Goal: Task Accomplishment & Management: Manage account settings

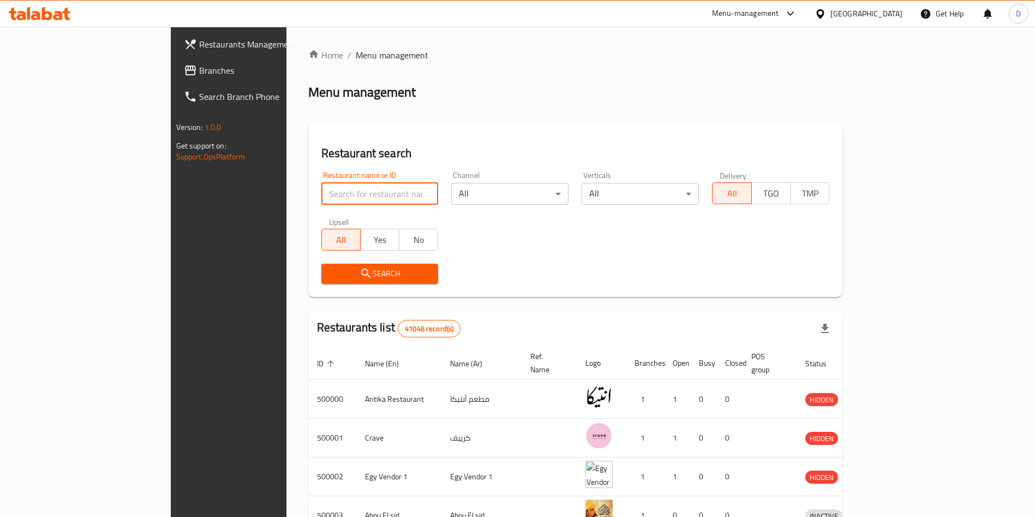
click at [321, 198] on input "search" at bounding box center [379, 194] width 117 height 22
type input "Hola Tacos"
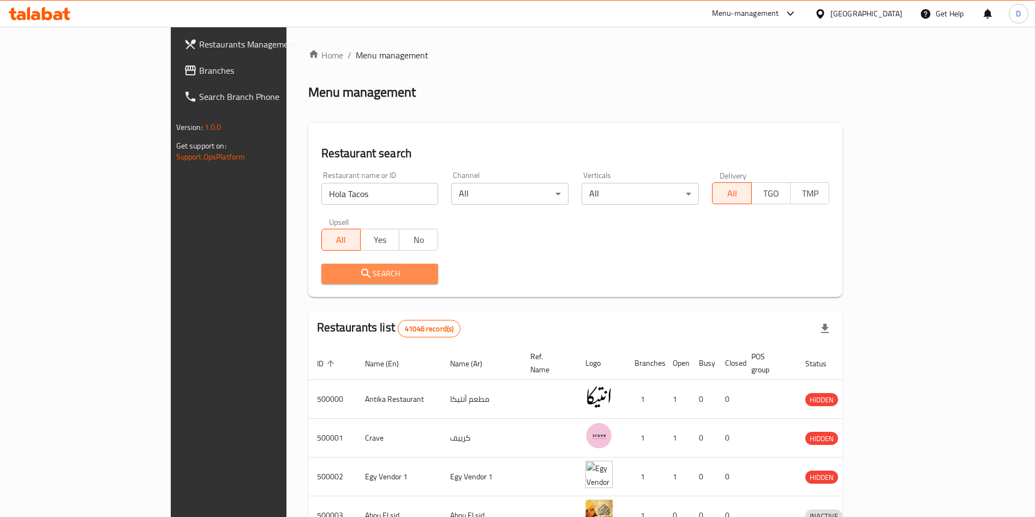
click at [368, 267] on span "Search" at bounding box center [380, 274] width 100 height 14
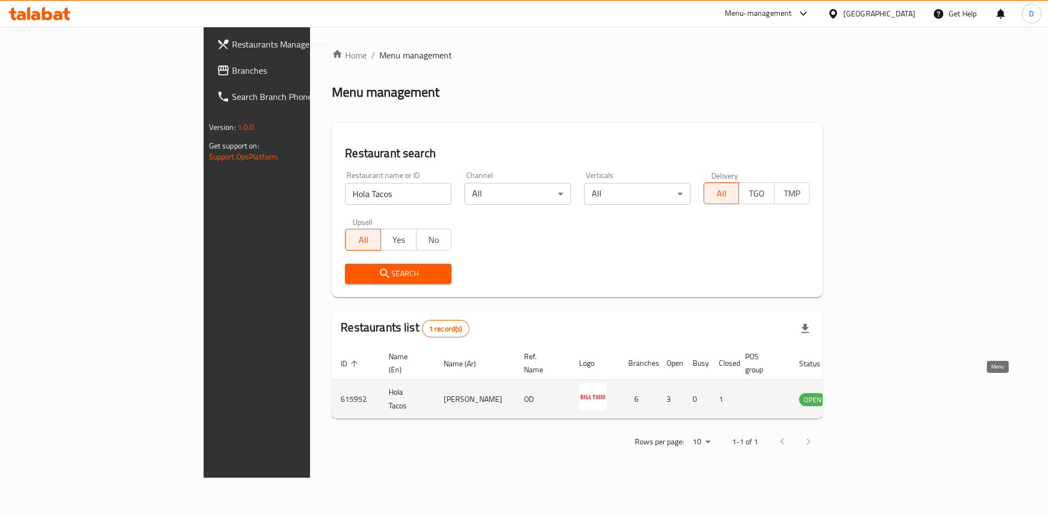
click at [869, 395] on icon "enhanced table" at bounding box center [863, 399] width 12 height 9
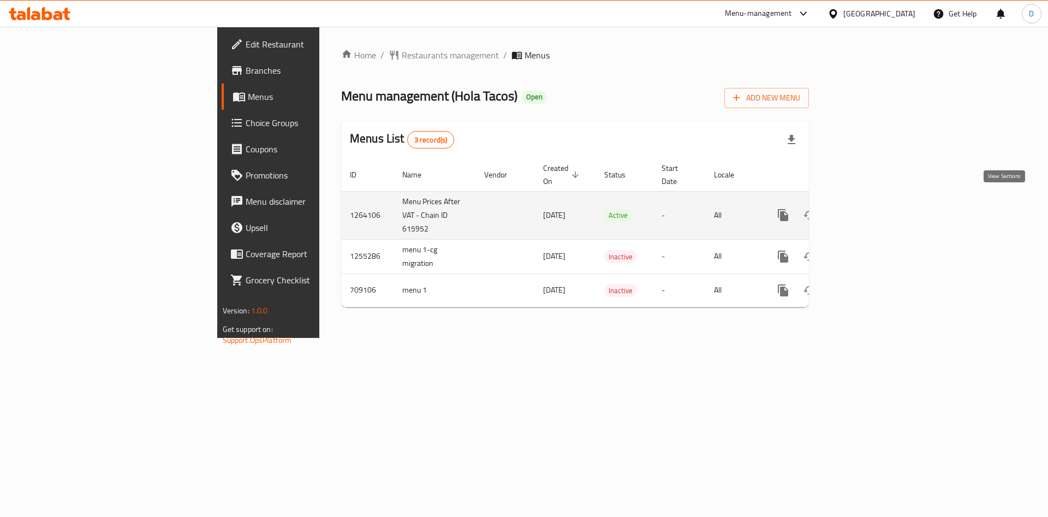
click at [867, 210] on icon "enhanced table" at bounding box center [862, 215] width 10 height 10
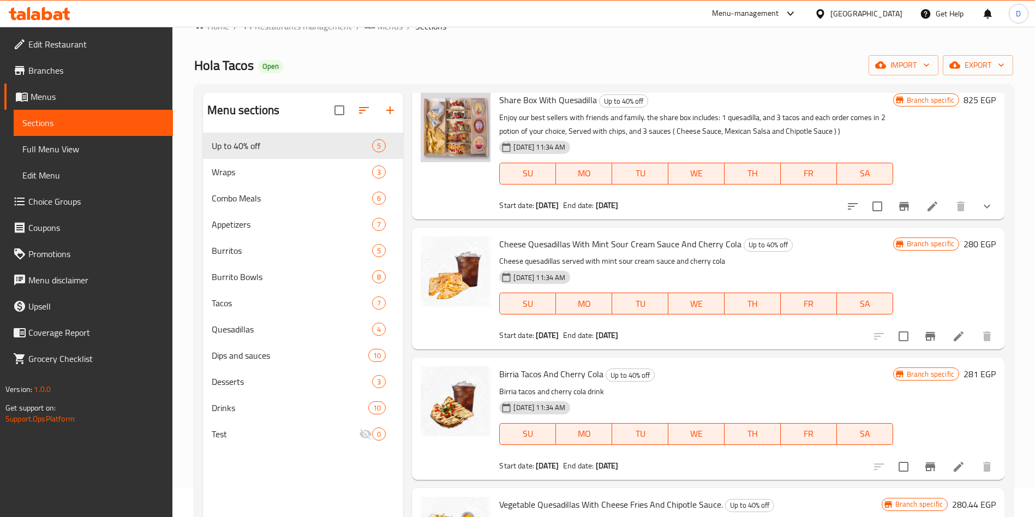
scroll to position [25, 0]
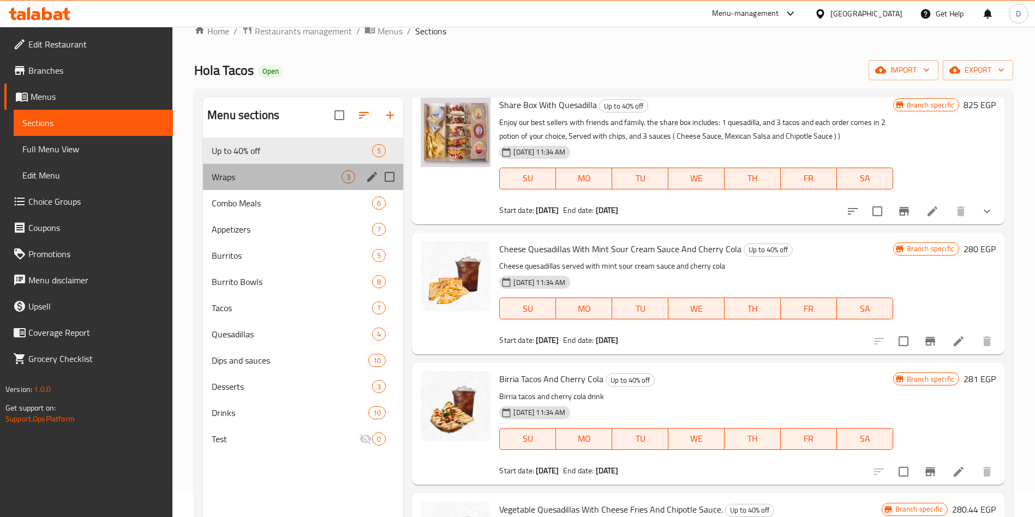
click at [300, 186] on div "Wraps 3" at bounding box center [303, 177] width 200 height 26
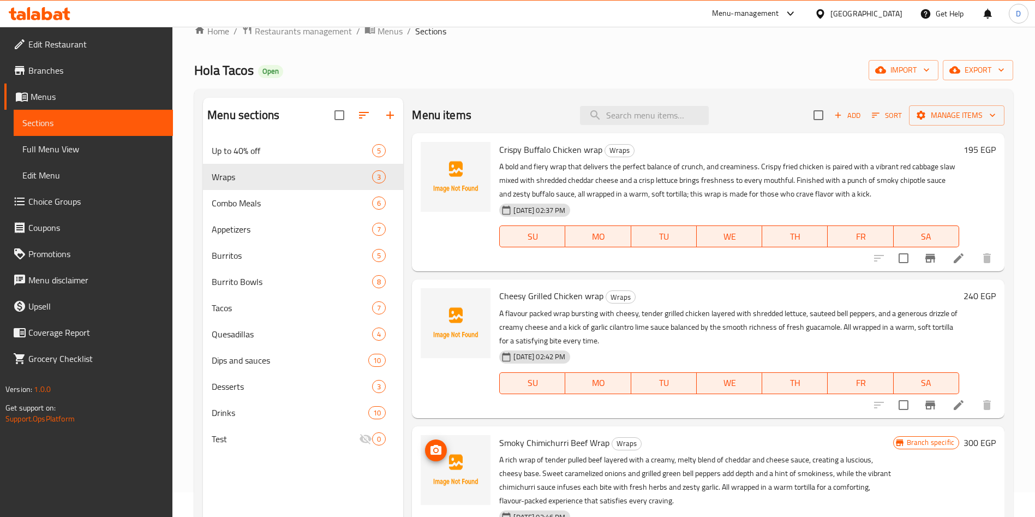
scroll to position [153, 0]
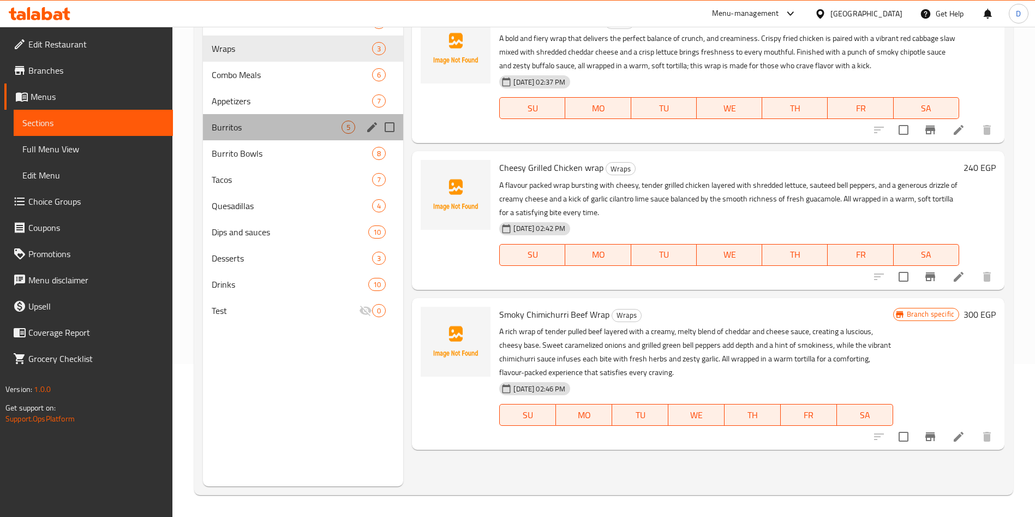
click at [258, 134] on div "Burritos 5" at bounding box center [303, 127] width 200 height 26
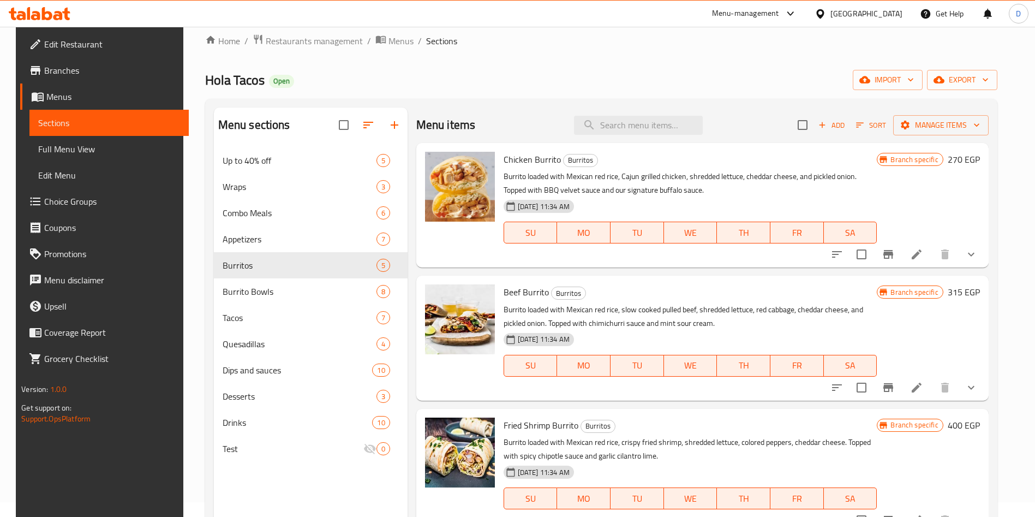
scroll to position [13, 0]
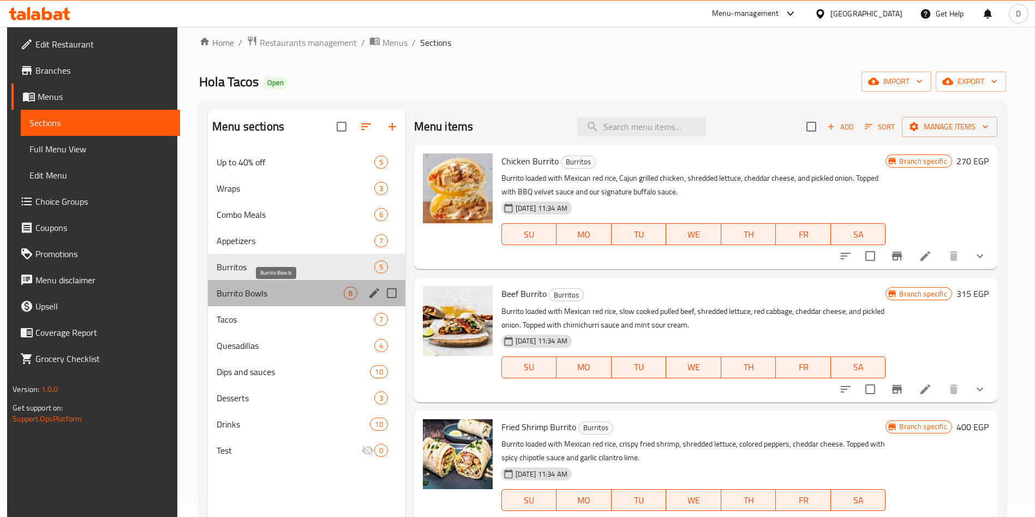
click at [287, 291] on span "Burrito Bowls" at bounding box center [280, 293] width 127 height 13
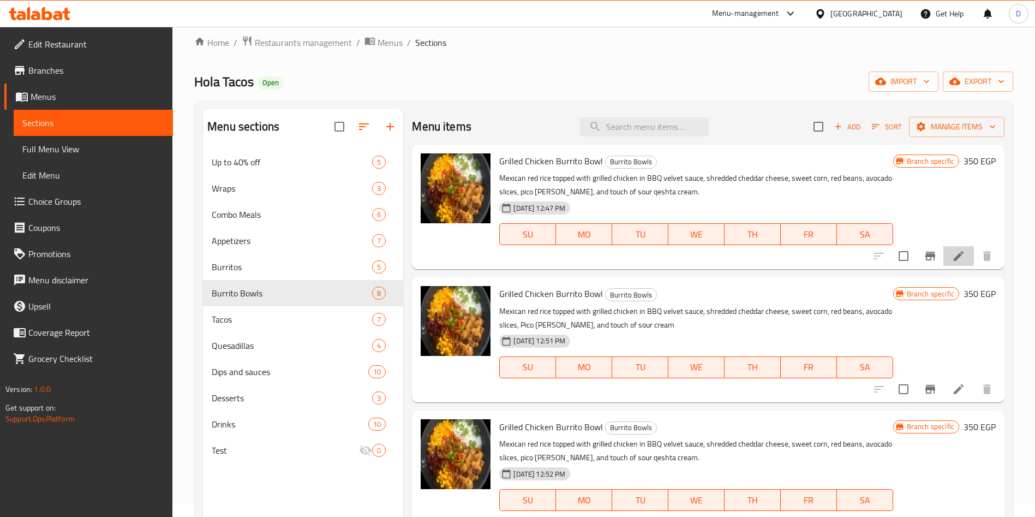
click at [959, 258] on li at bounding box center [959, 256] width 31 height 20
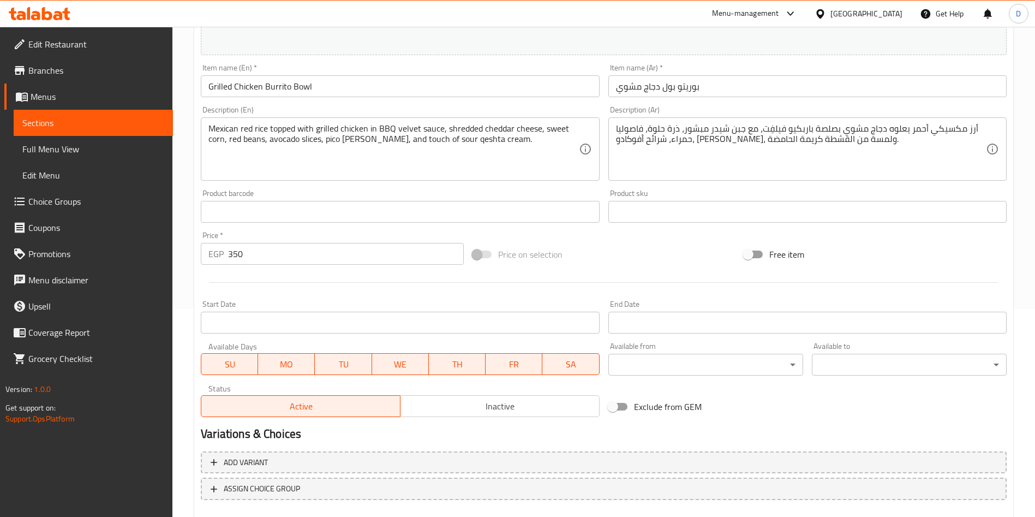
scroll to position [209, 0]
click at [487, 397] on span "Inactive" at bounding box center [500, 405] width 190 height 16
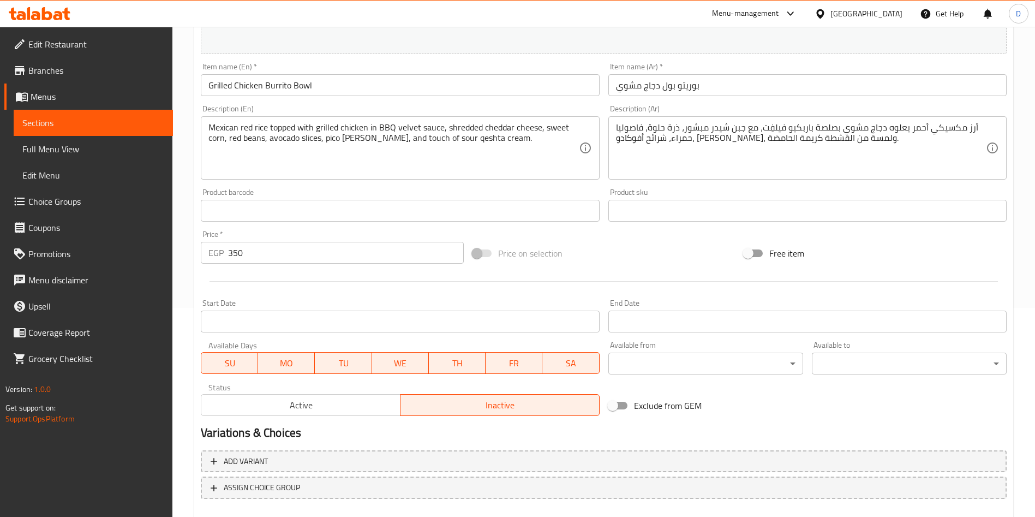
scroll to position [270, 0]
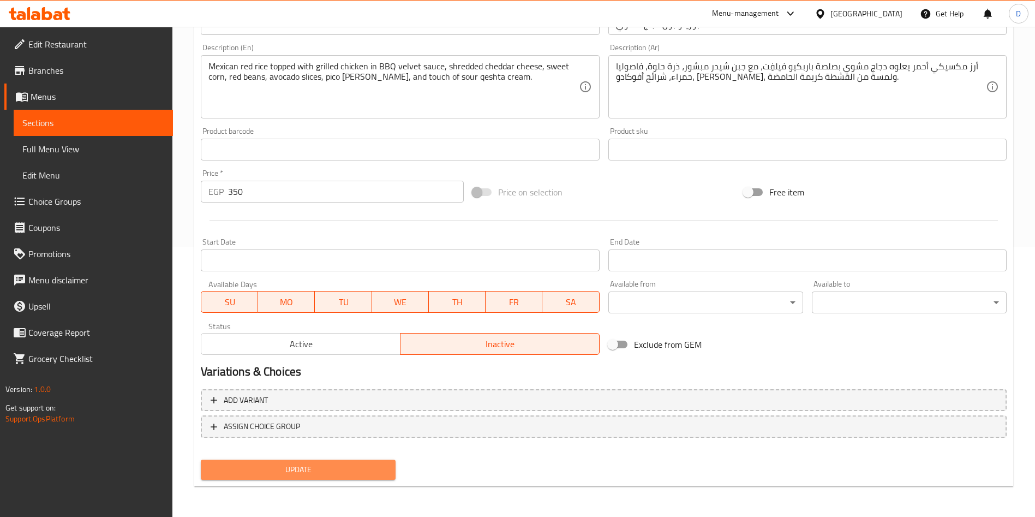
click at [350, 471] on span "Update" at bounding box center [298, 470] width 177 height 14
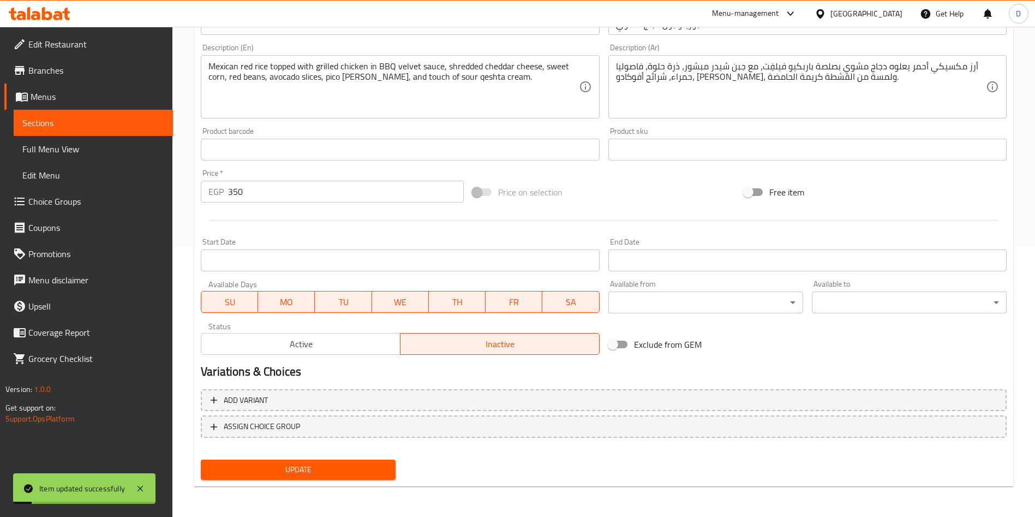
scroll to position [0, 0]
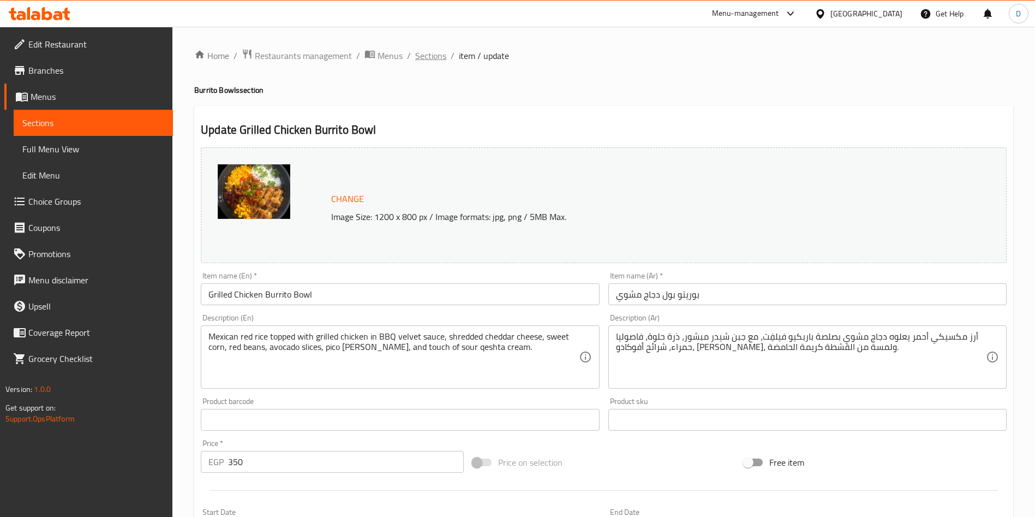
click at [423, 55] on span "Sections" at bounding box center [430, 55] width 31 height 13
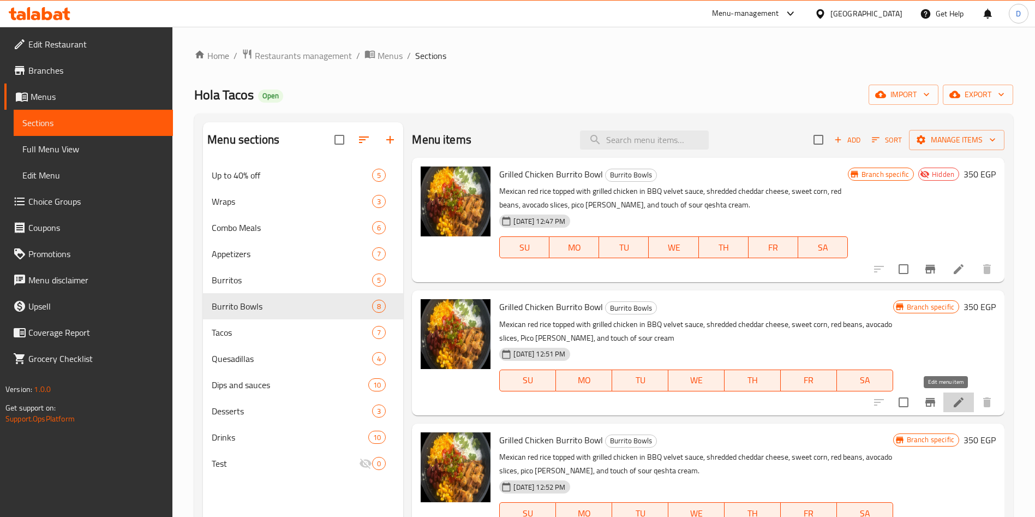
click at [952, 397] on icon at bounding box center [958, 402] width 13 height 13
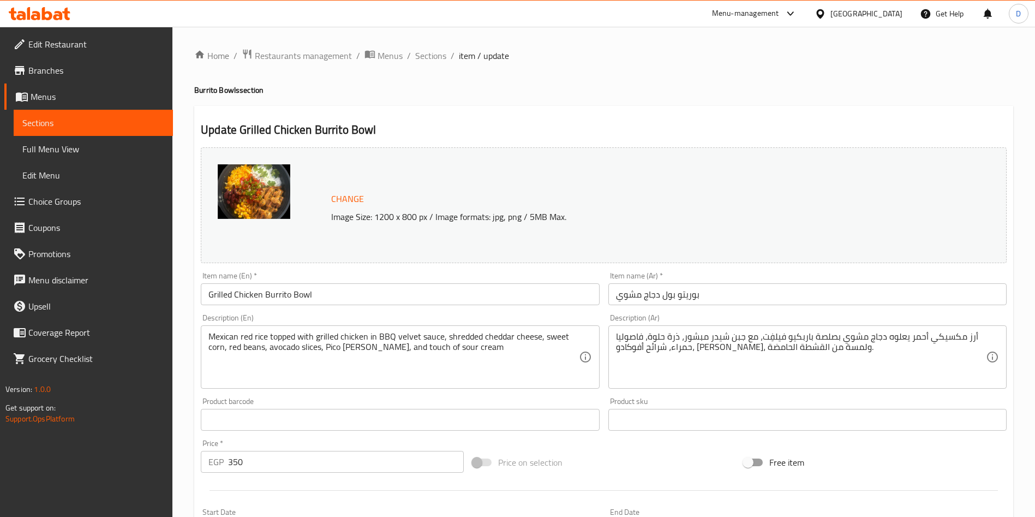
scroll to position [270, 0]
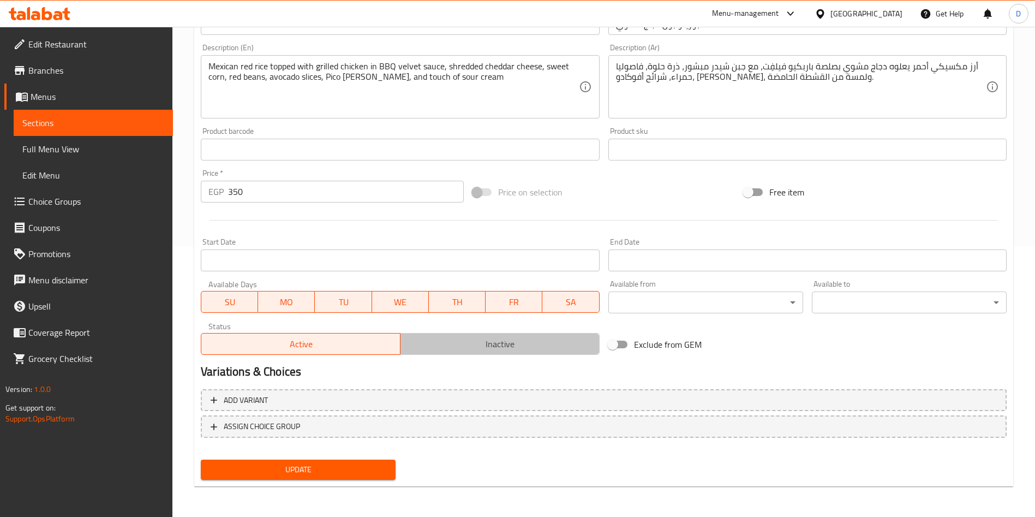
click at [508, 342] on span "Inactive" at bounding box center [500, 344] width 190 height 16
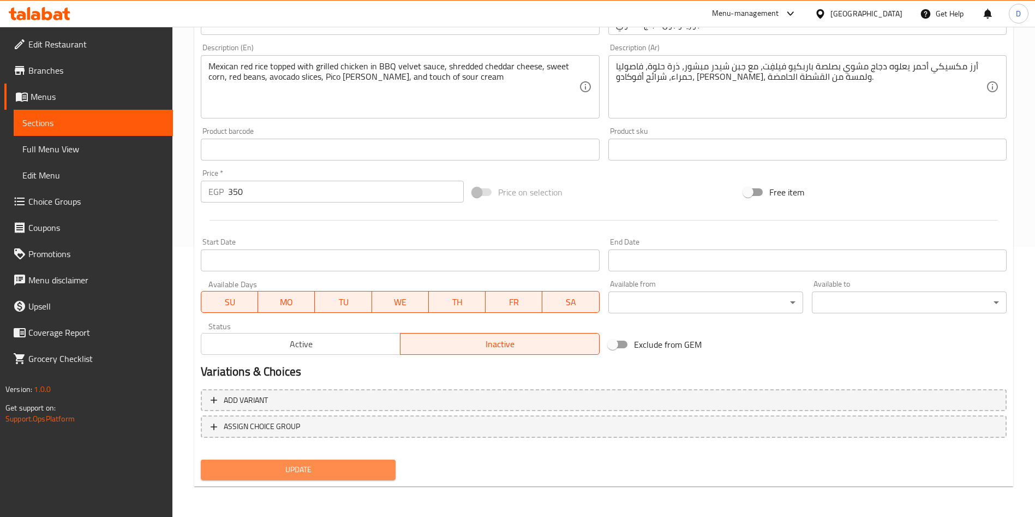
click at [300, 471] on span "Update" at bounding box center [298, 470] width 177 height 14
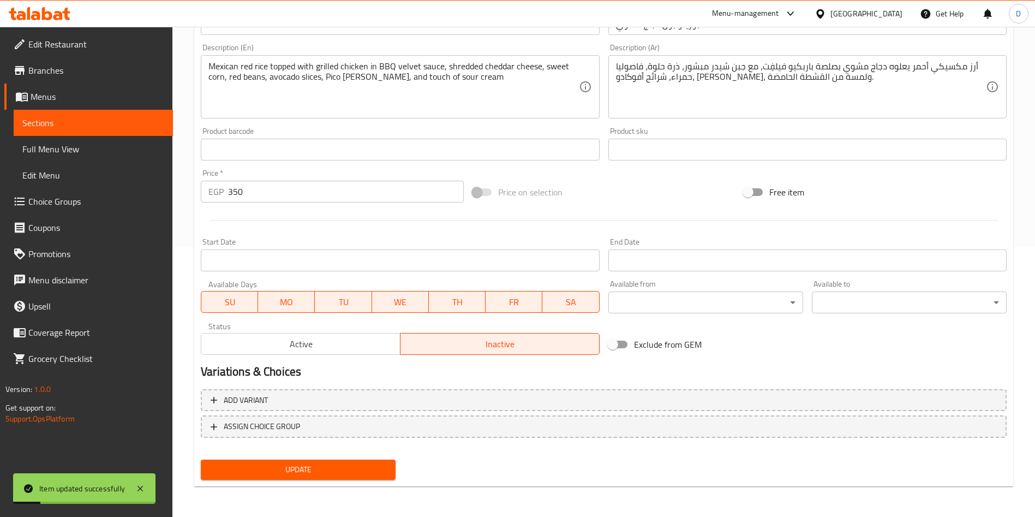
scroll to position [0, 0]
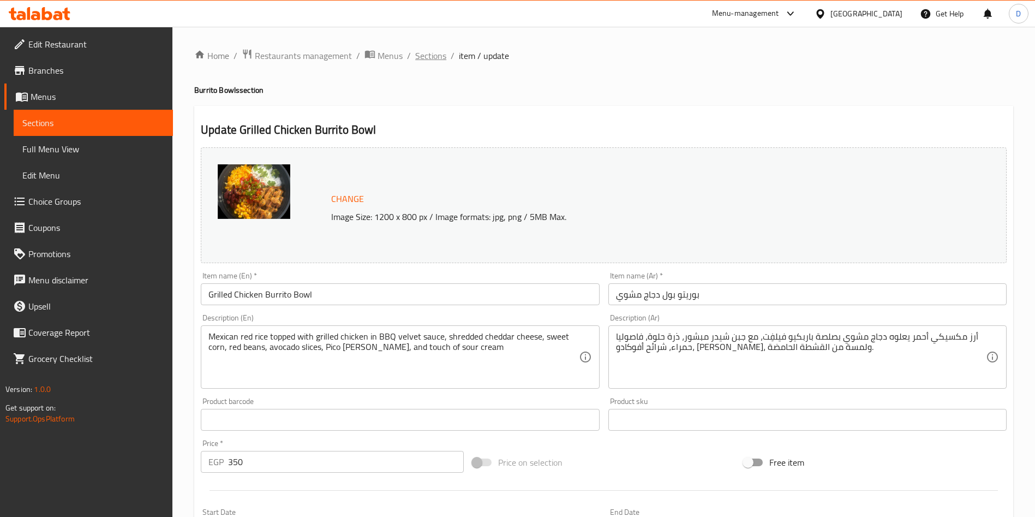
click at [425, 61] on span "Sections" at bounding box center [430, 55] width 31 height 13
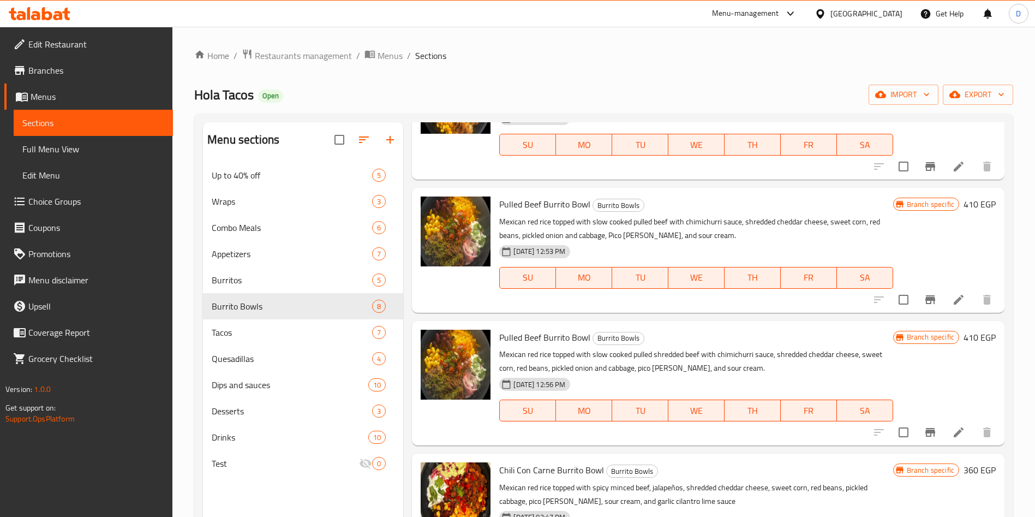
scroll to position [355, 0]
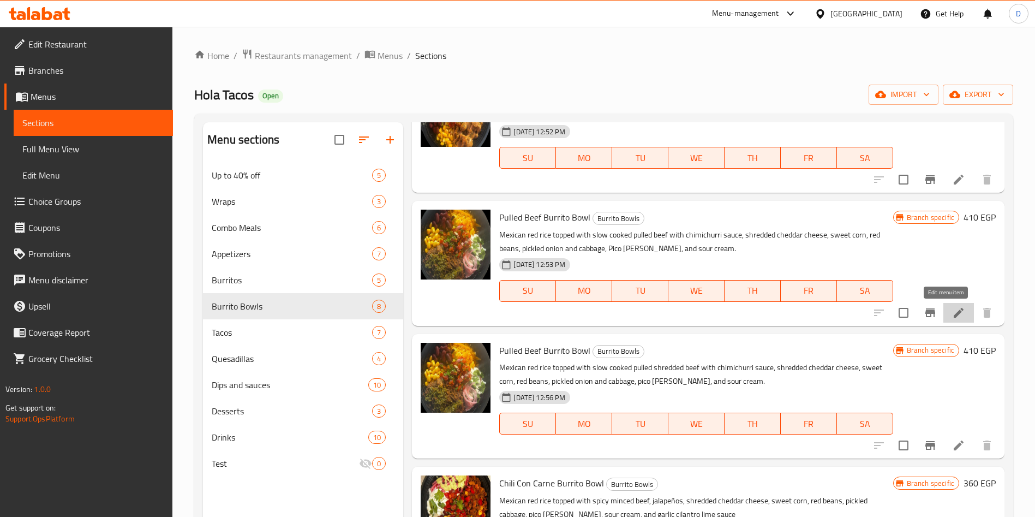
click at [954, 314] on icon at bounding box center [959, 313] width 10 height 10
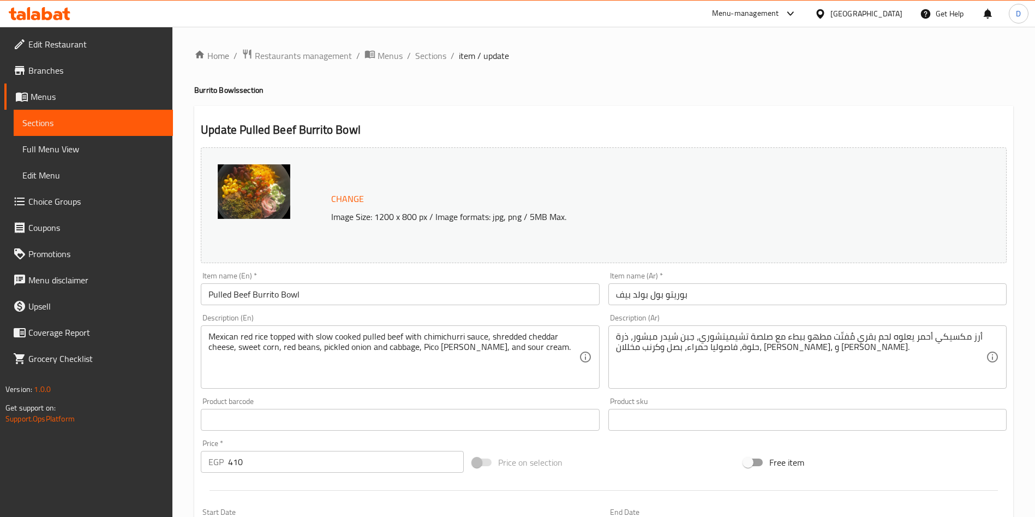
scroll to position [270, 0]
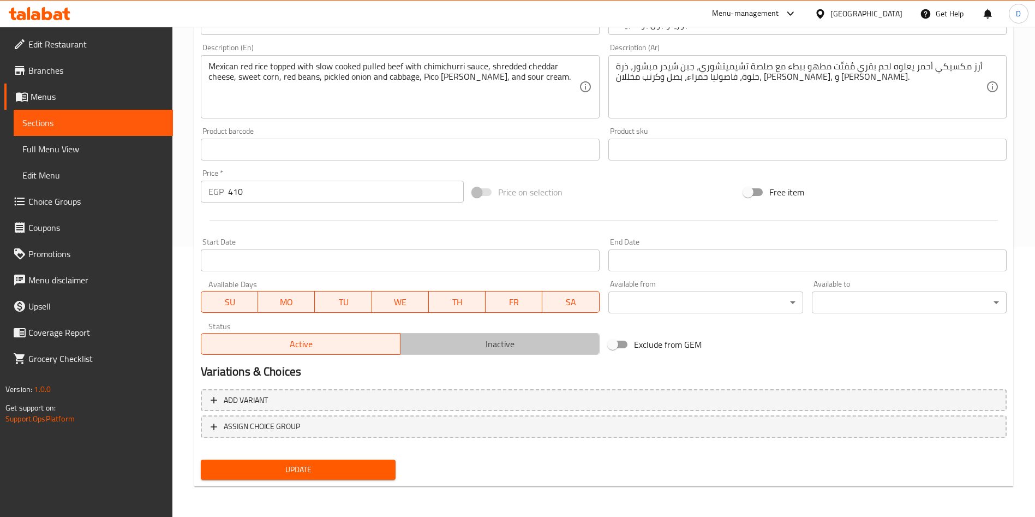
click at [451, 344] on span "Inactive" at bounding box center [500, 344] width 190 height 16
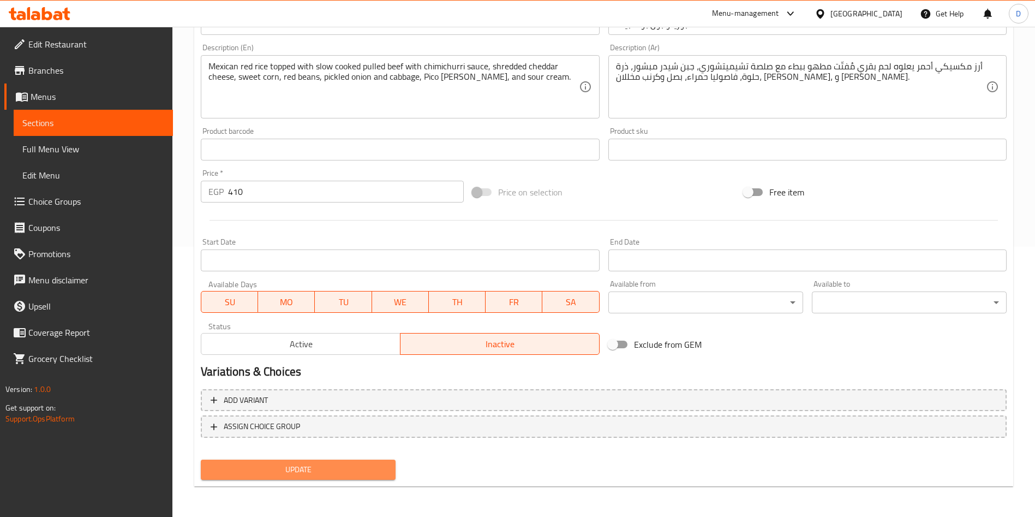
click at [319, 469] on span "Update" at bounding box center [298, 470] width 177 height 14
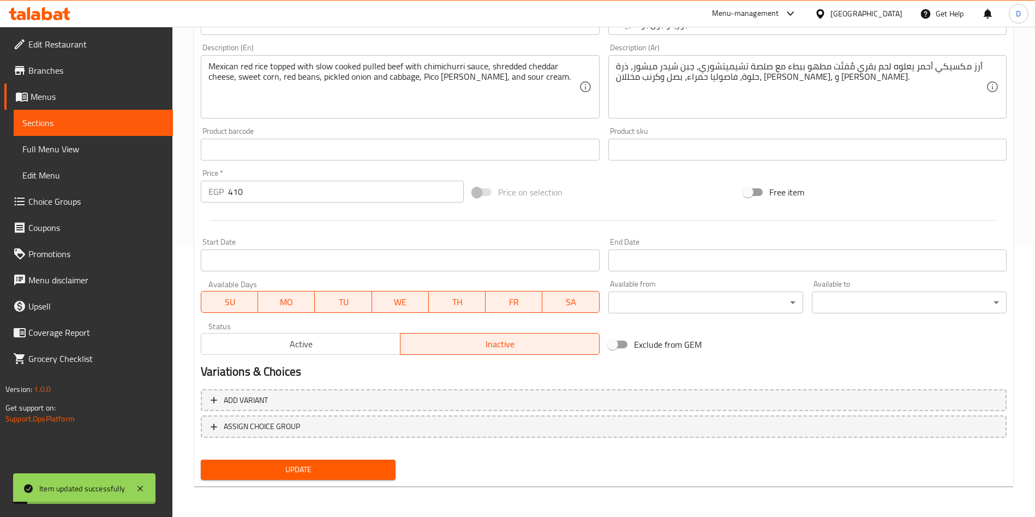
scroll to position [0, 0]
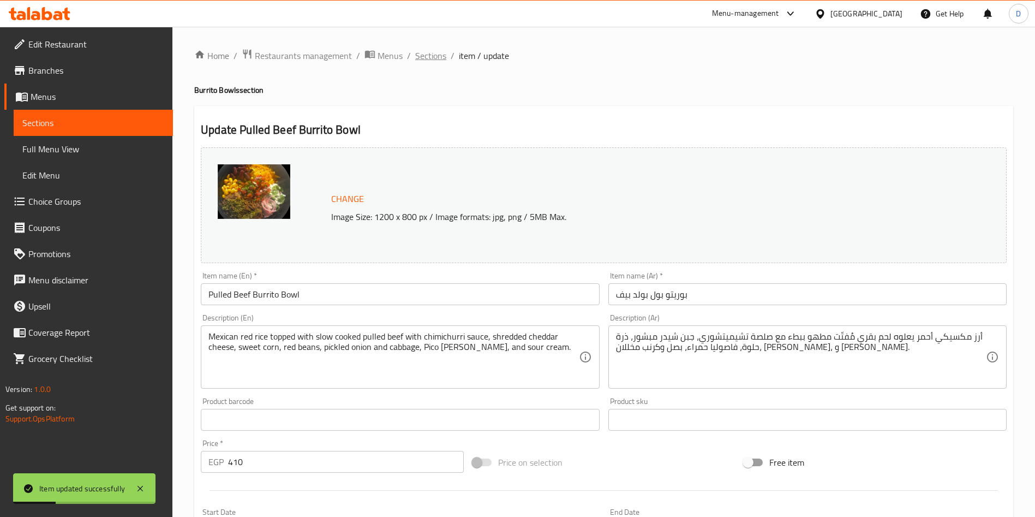
click at [427, 49] on span "Sections" at bounding box center [430, 55] width 31 height 13
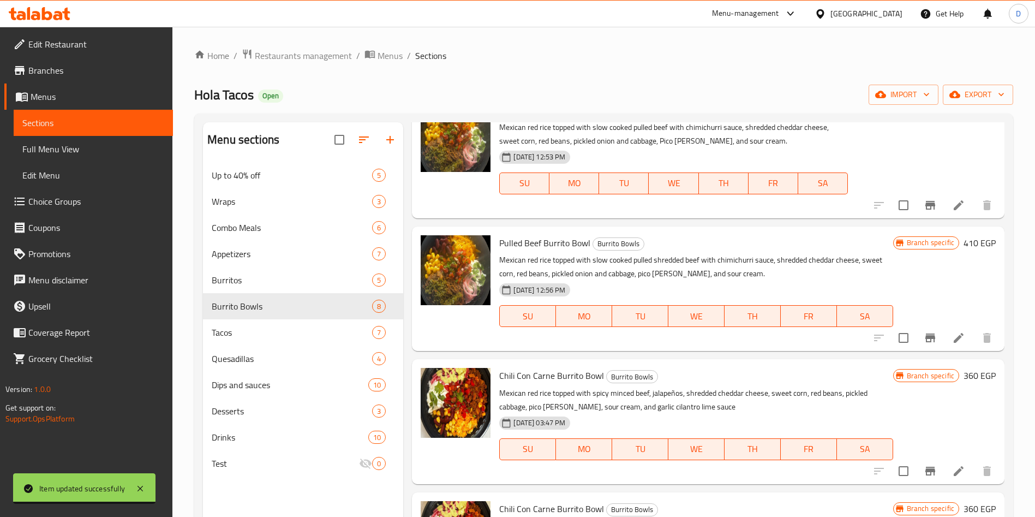
scroll to position [573, 0]
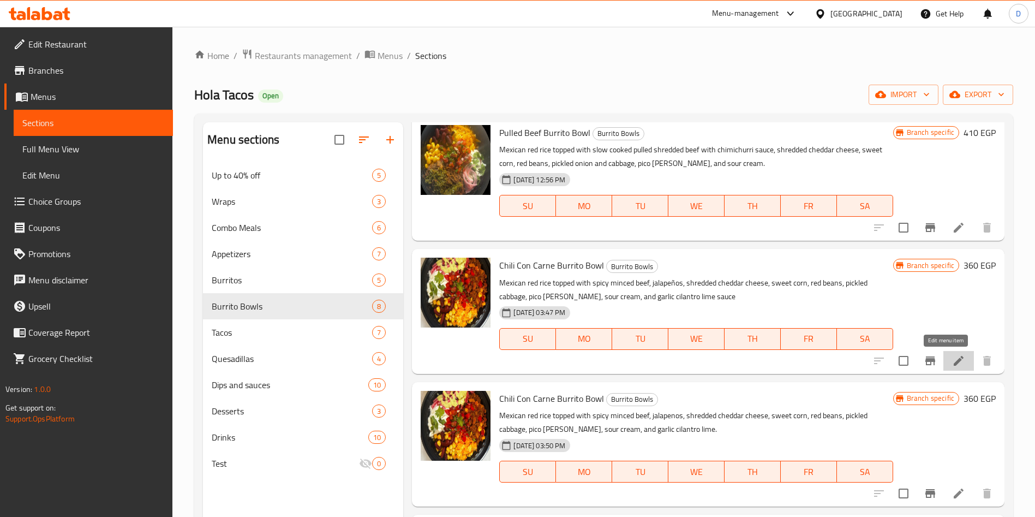
click at [954, 356] on icon at bounding box center [959, 361] width 10 height 10
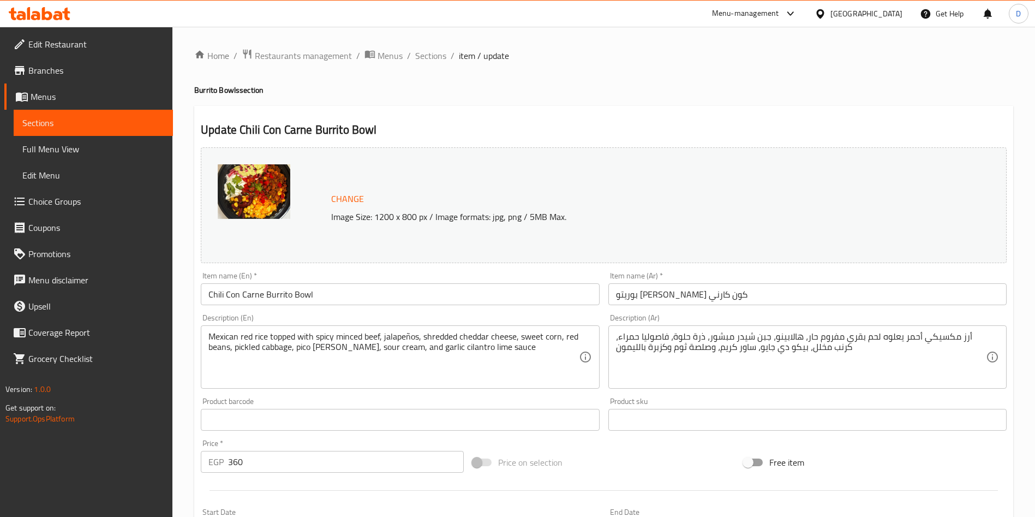
scroll to position [270, 0]
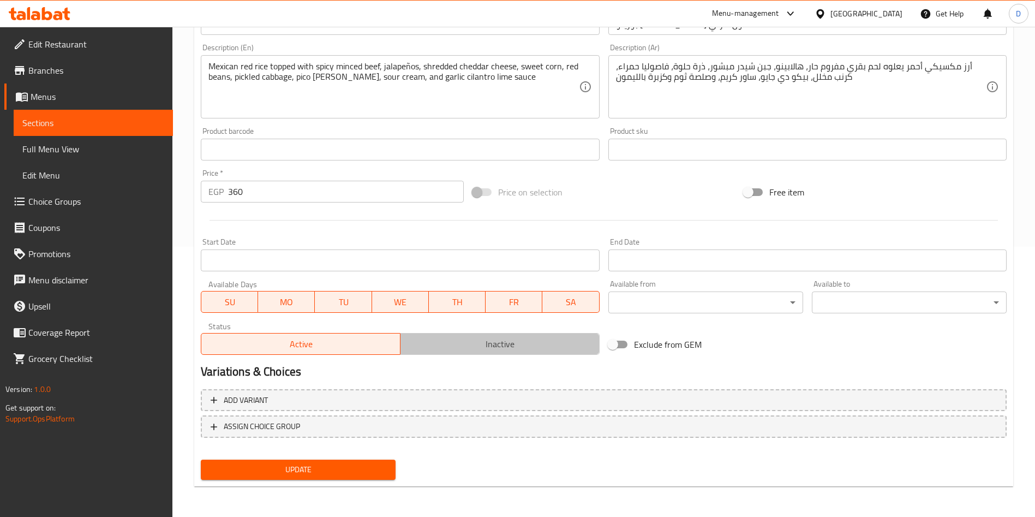
click at [482, 349] on span "Inactive" at bounding box center [500, 344] width 190 height 16
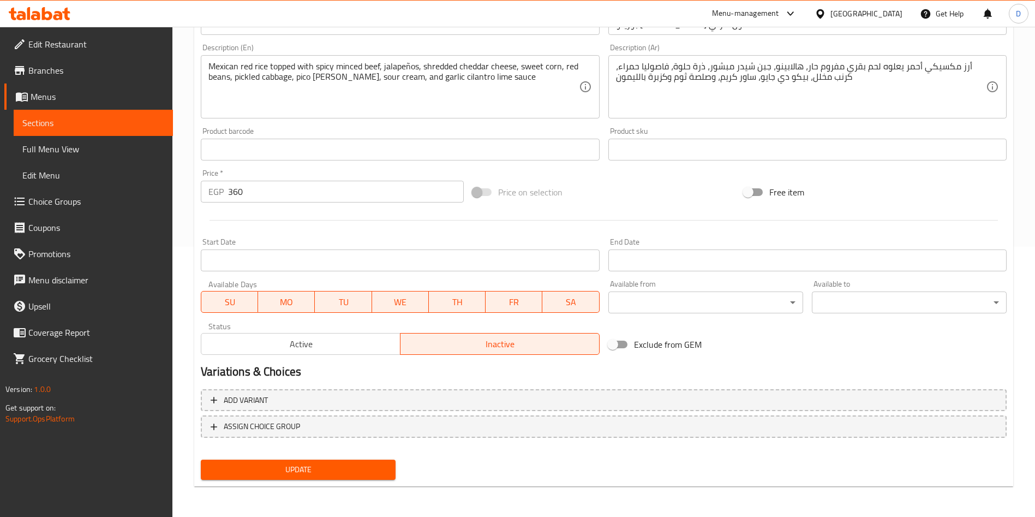
click at [304, 461] on button "Update" at bounding box center [298, 470] width 195 height 20
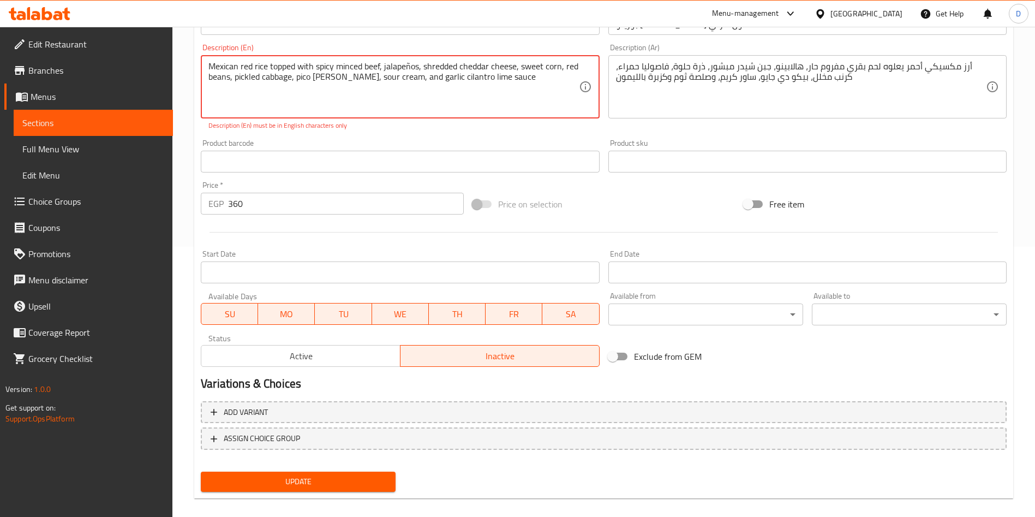
click at [296, 91] on textarea "Mexican red rice topped with spicy minced beef, jalapeños, shredded cheddar che…" at bounding box center [393, 87] width 370 height 52
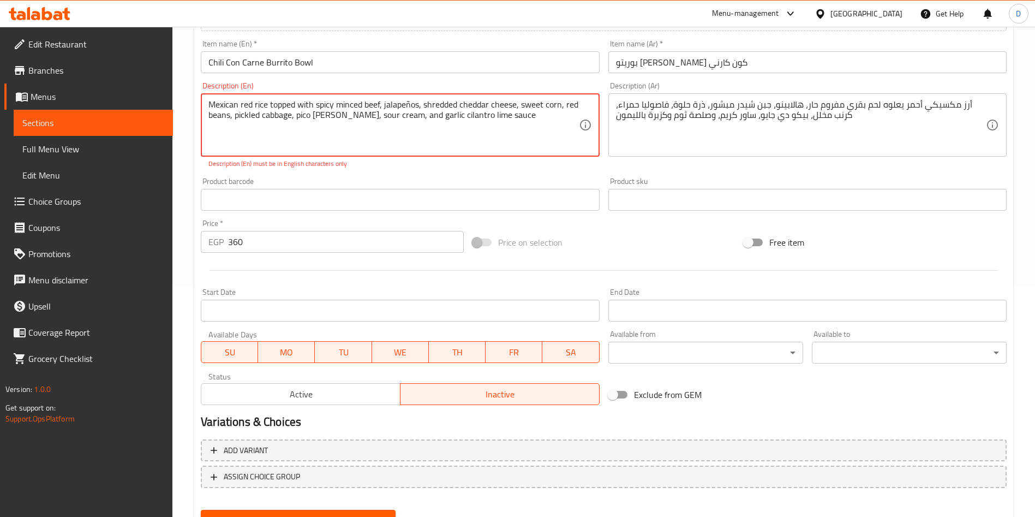
scroll to position [231, 0]
click at [302, 117] on textarea "Mexican red rice topped with spicy minced beef, jalapeños, shredded cheddar che…" at bounding box center [393, 126] width 370 height 52
click at [300, 117] on textarea "Mexican red rice topped with spicy minced beef, jalapeños, shredded cheddar che…" at bounding box center [393, 126] width 370 height 52
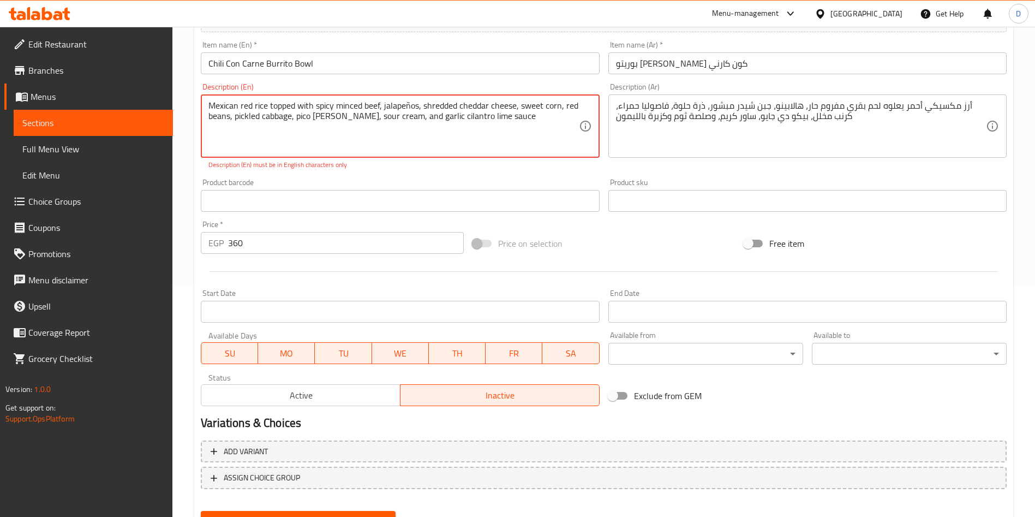
click at [315, 115] on textarea "Mexican red rice topped with spicy minced beef, jalapeños, shredded cheddar che…" at bounding box center [393, 126] width 370 height 52
click at [324, 116] on textarea "Mexican red rice topped with spicy minced beef, jalapeños, shredded cheddar che…" at bounding box center [393, 126] width 370 height 52
click at [356, 135] on textarea "Mexican red rice topped with spicy minced beef, jalapeños, shredded cheddar che…" at bounding box center [393, 126] width 370 height 52
click at [384, 177] on div "Product barcode Product barcode" at bounding box center [399, 195] width 407 height 42
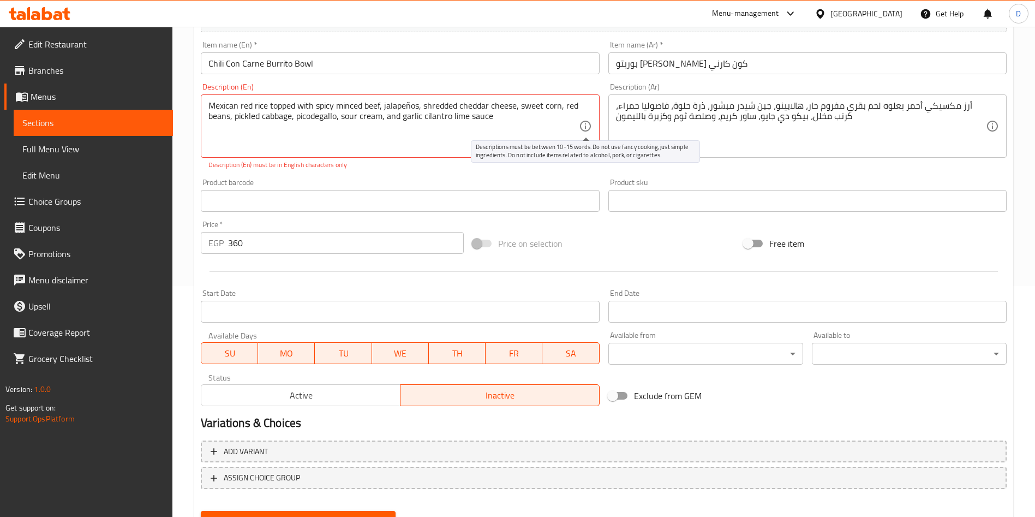
click at [583, 123] on icon at bounding box center [585, 126] width 13 height 13
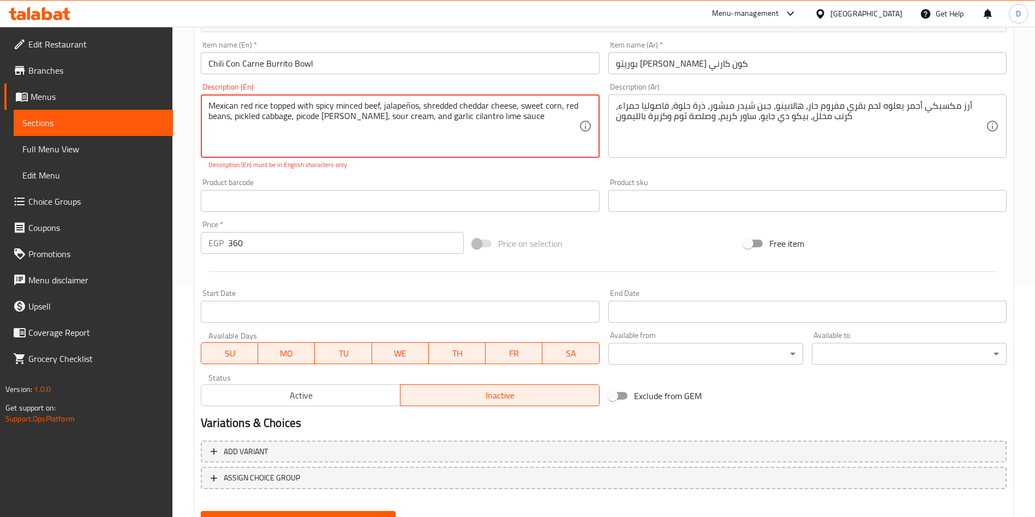
click at [314, 121] on textarea "Mexican red rice topped with spicy minced beef, jalapeños, shredded cheddar che…" at bounding box center [393, 126] width 370 height 52
click at [322, 121] on textarea "Mexican red rice topped with spicy minced beef, jalapeños, shredded cheddar che…" at bounding box center [393, 126] width 370 height 52
click at [404, 132] on textarea "Mexican red rice topped with spicy minced beef, jalapeños, shredded cheddar che…" at bounding box center [393, 126] width 370 height 52
click at [387, 118] on textarea "Mexican red rice topped with spicy minced beef, jalapeños, shredded cheddar che…" at bounding box center [393, 126] width 370 height 52
click at [296, 115] on textarea "Mexican red rice topped with spicy minced beef, jalapeños, shredded cheddar che…" at bounding box center [393, 126] width 370 height 52
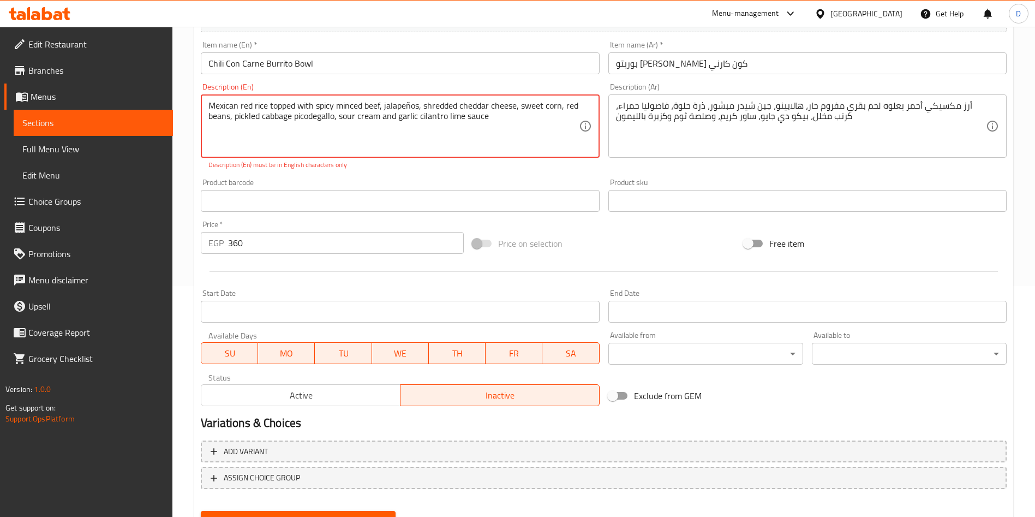
click at [309, 116] on textarea "Mexican red rice topped with spicy minced beef, jalapeños, shredded cheddar che…" at bounding box center [393, 126] width 370 height 52
click at [320, 118] on textarea "Mexican red rice topped with spicy minced beef, jalapeños, shredded cheddar che…" at bounding box center [393, 126] width 370 height 52
click at [411, 103] on textarea "Mexican red rice topped with spicy minced beef, jalapeños, shredded cheddar che…" at bounding box center [393, 126] width 370 height 52
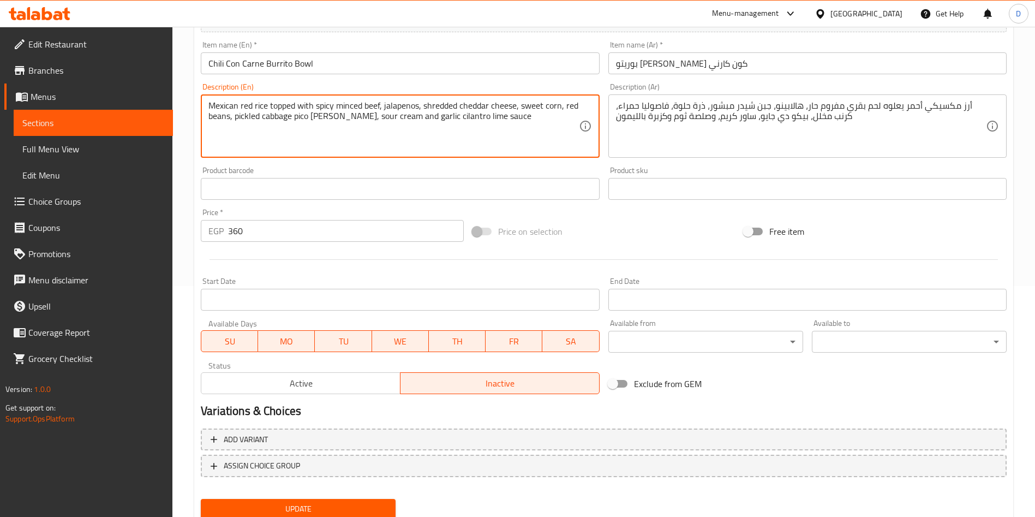
click at [463, 135] on textarea "Mexican red rice topped with spicy minced beef, jalapenos, shredded cheddar che…" at bounding box center [393, 126] width 370 height 52
click at [503, 122] on textarea "Mexican red rice topped with spicy minced beef, jalapenos, shredded cheddar che…" at bounding box center [393, 126] width 370 height 52
click at [279, 110] on textarea "Mexican red rice topped with spicy minced beef, jalapenos, shredded cheddar che…" at bounding box center [393, 126] width 370 height 52
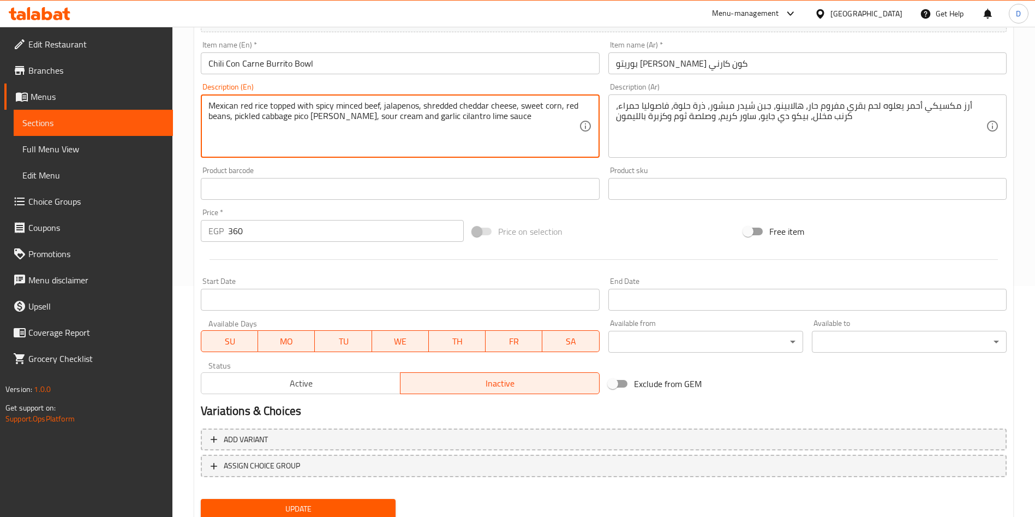
click at [326, 140] on textarea "Mexican red rice topped with spicy minced beef, jalapenos, shredded cheddar che…" at bounding box center [393, 126] width 370 height 52
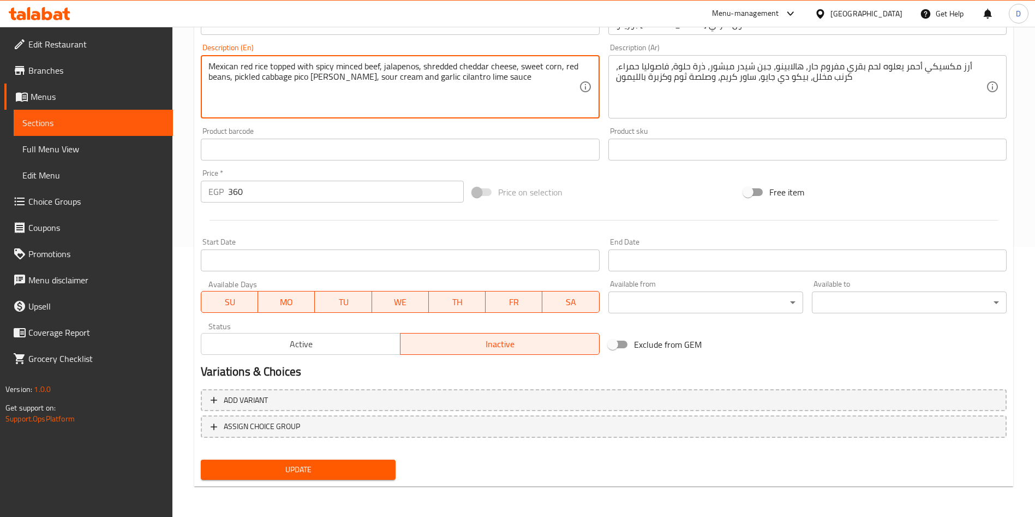
type textarea "Mexican red rice topped with spicy minced beef, jalapenos, shredded cheddar che…"
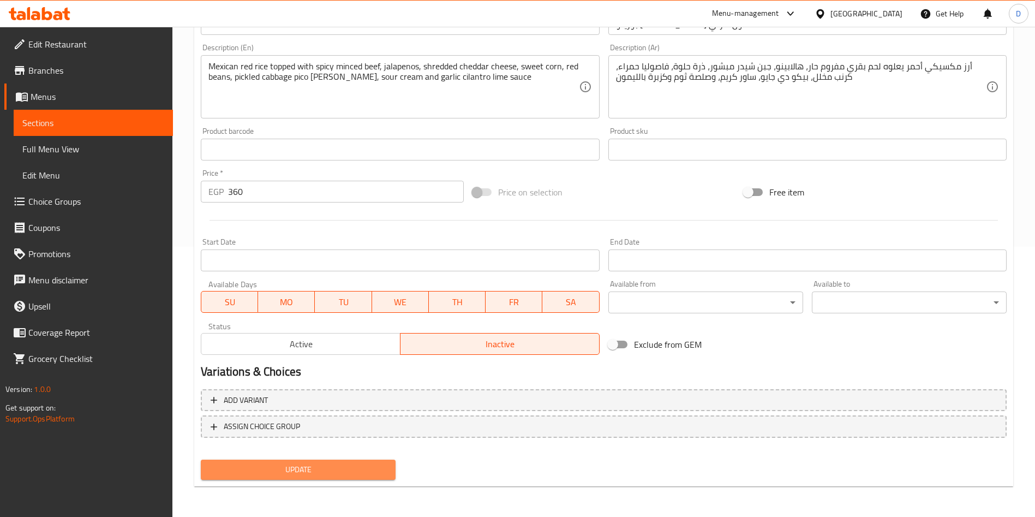
click at [327, 468] on span "Update" at bounding box center [298, 470] width 177 height 14
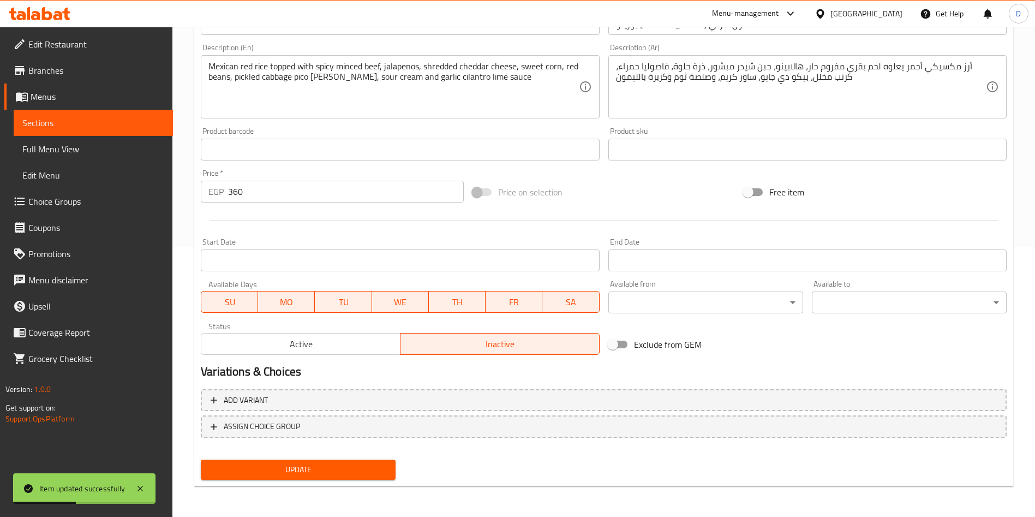
scroll to position [0, 0]
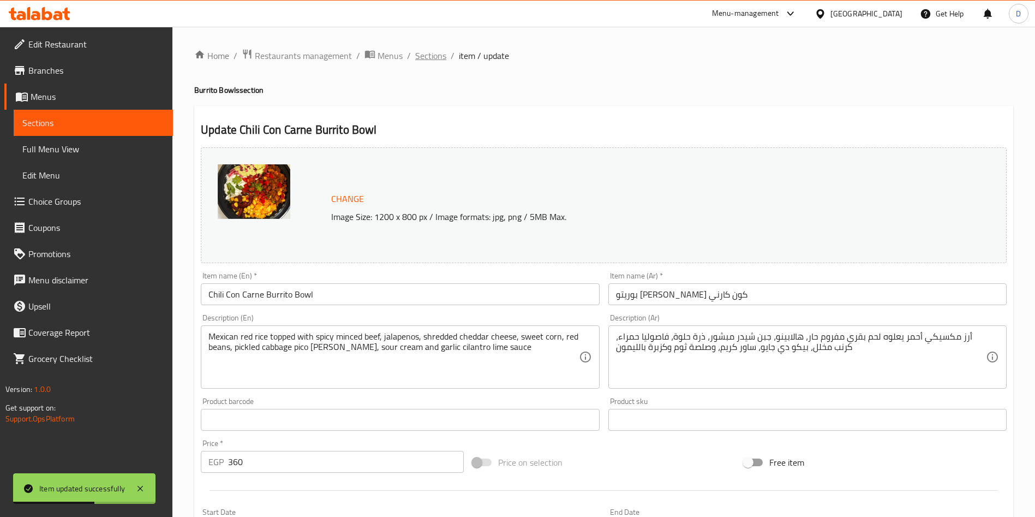
click at [432, 53] on span "Sections" at bounding box center [430, 55] width 31 height 13
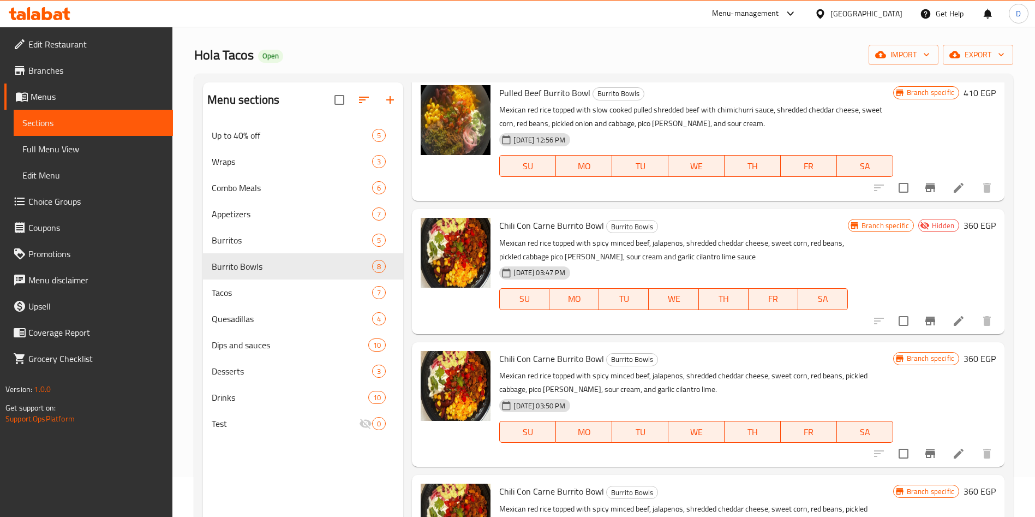
scroll to position [153, 0]
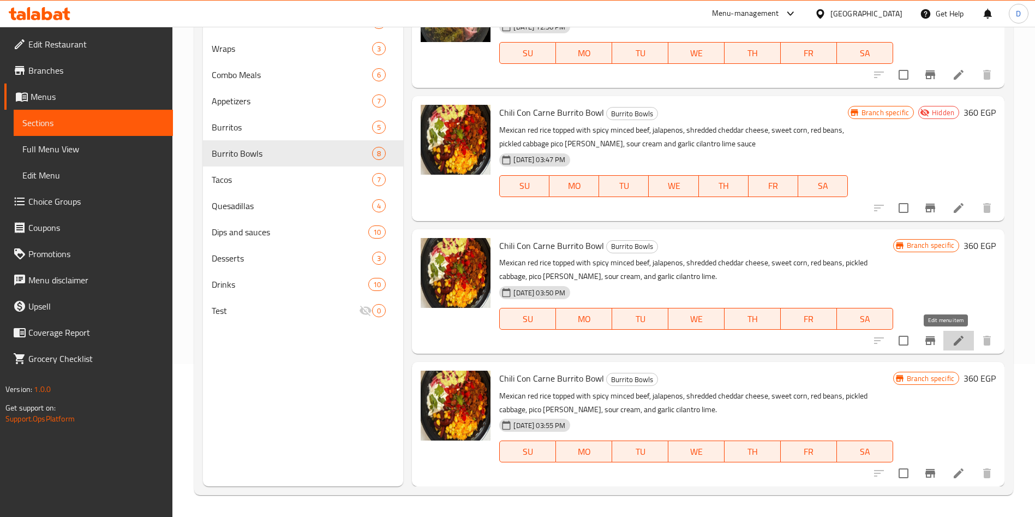
click at [952, 338] on icon at bounding box center [958, 340] width 13 height 13
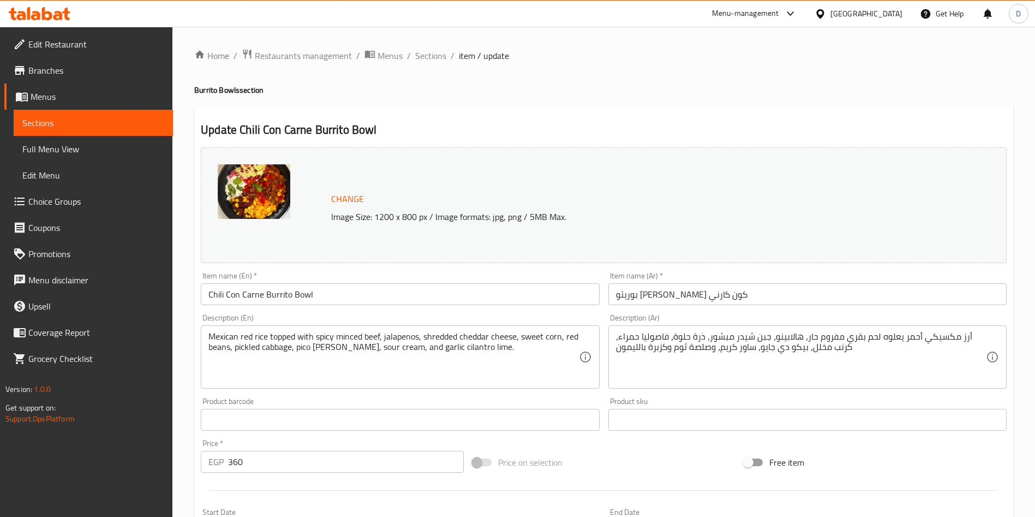
scroll to position [270, 0]
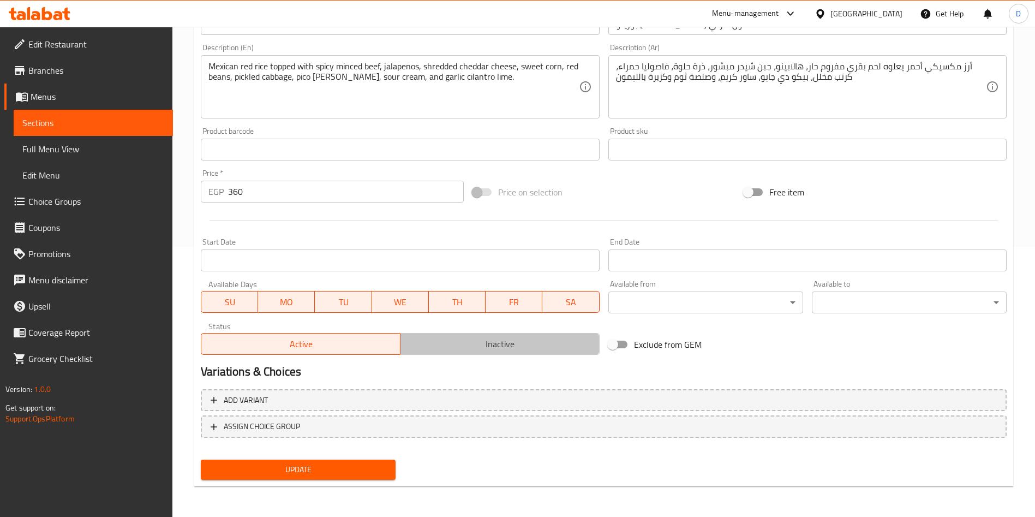
click at [499, 346] on span "Inactive" at bounding box center [500, 344] width 190 height 16
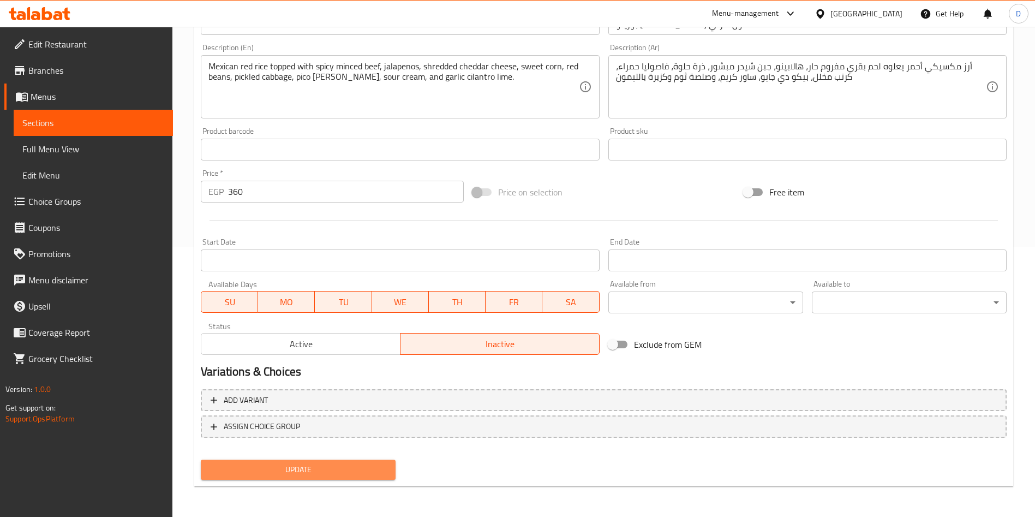
click at [340, 471] on span "Update" at bounding box center [298, 470] width 177 height 14
click at [308, 471] on span "Update" at bounding box center [298, 470] width 177 height 14
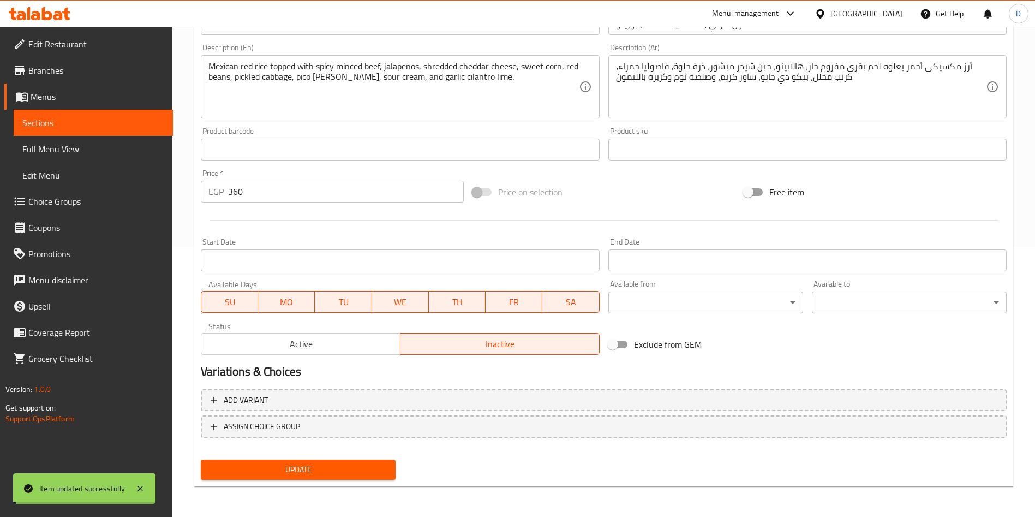
scroll to position [0, 0]
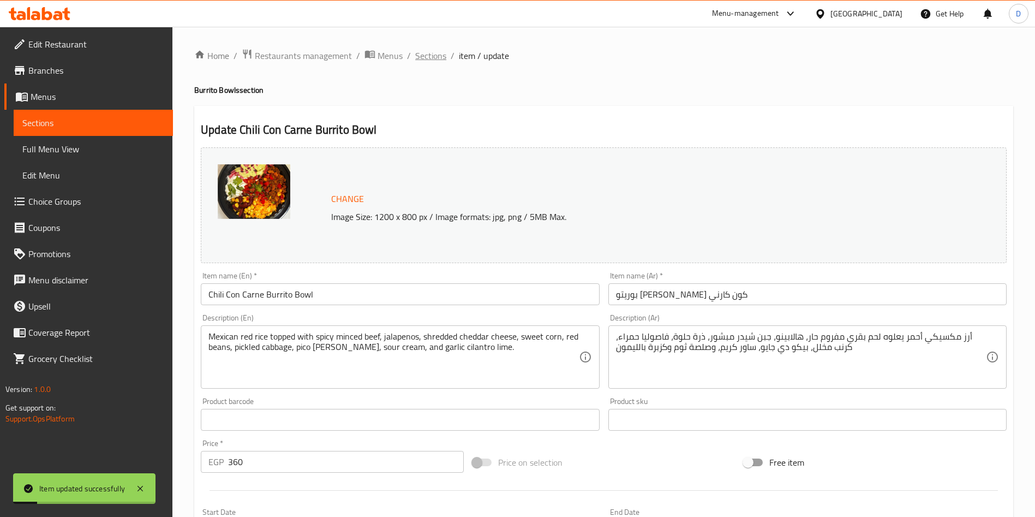
click at [432, 50] on span "Sections" at bounding box center [430, 55] width 31 height 13
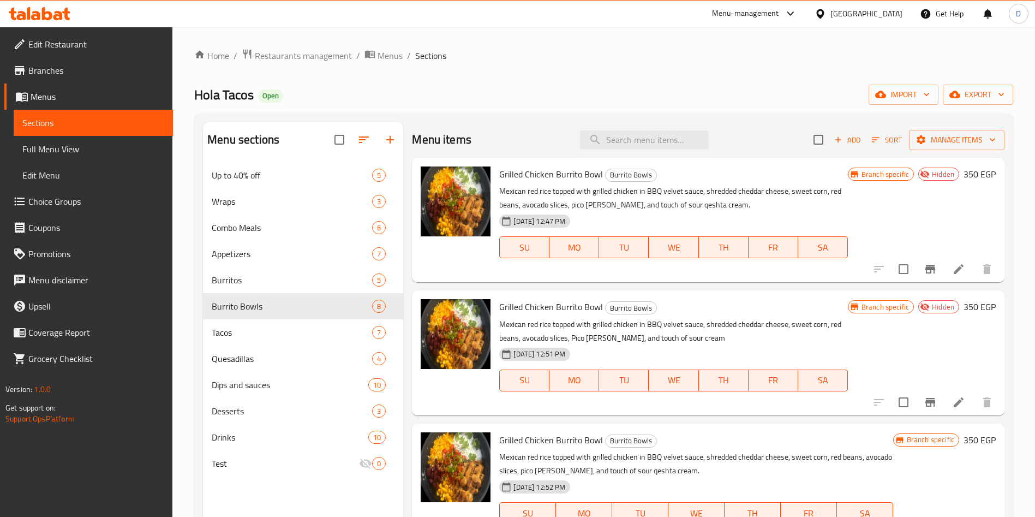
scroll to position [573, 0]
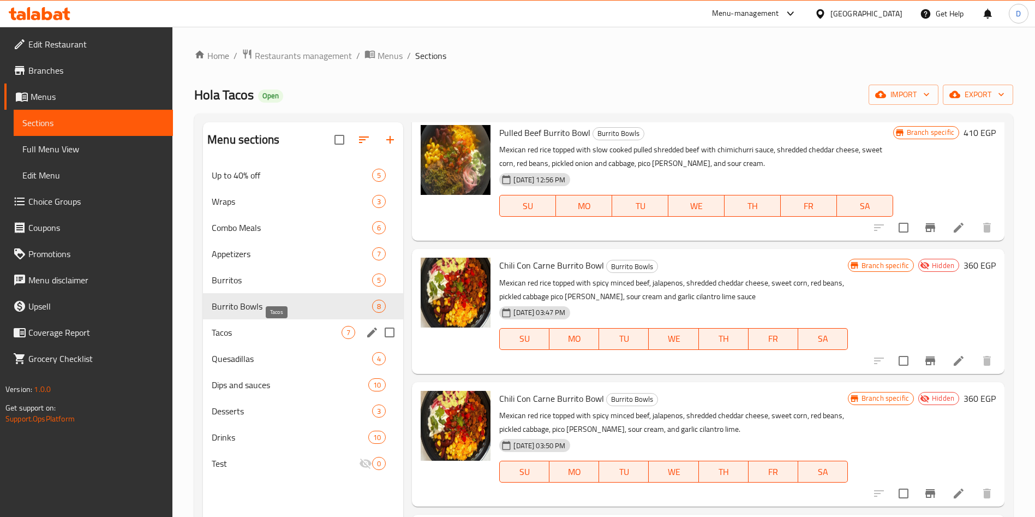
click at [239, 327] on span "Tacos" at bounding box center [277, 332] width 130 height 13
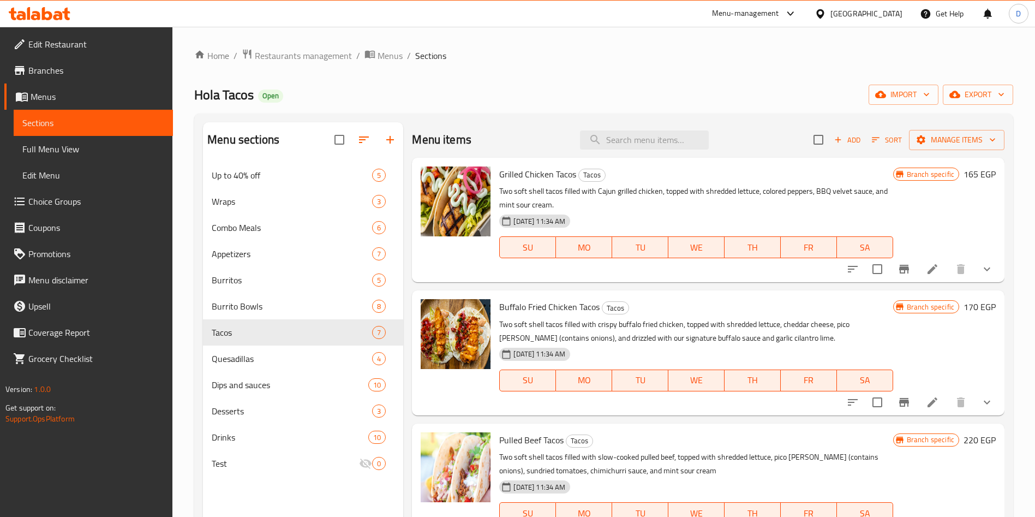
click at [779, 9] on div "Menu-management" at bounding box center [745, 13] width 67 height 13
click at [742, 74] on div "Agent Campaigns Center" at bounding box center [737, 73] width 82 height 12
